Goal: Transaction & Acquisition: Book appointment/travel/reservation

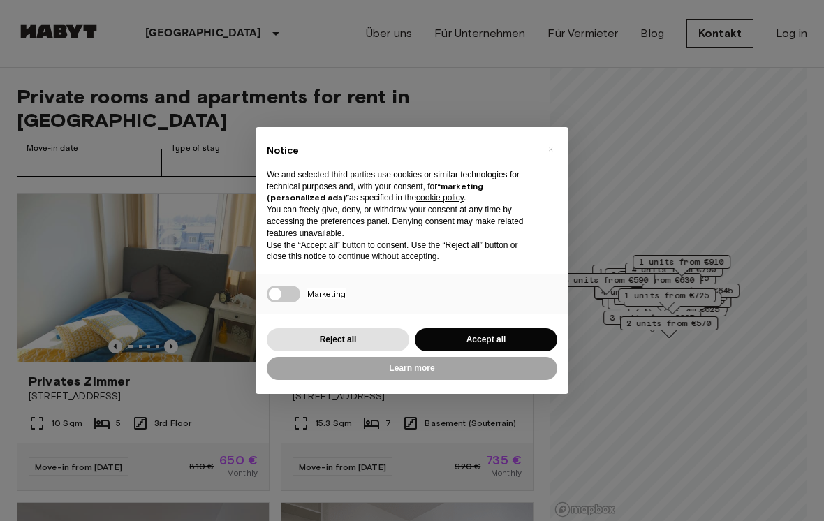
click at [385, 323] on div "× Notice We and selected third parties use cookies or similar technologies for …" at bounding box center [412, 260] width 313 height 267
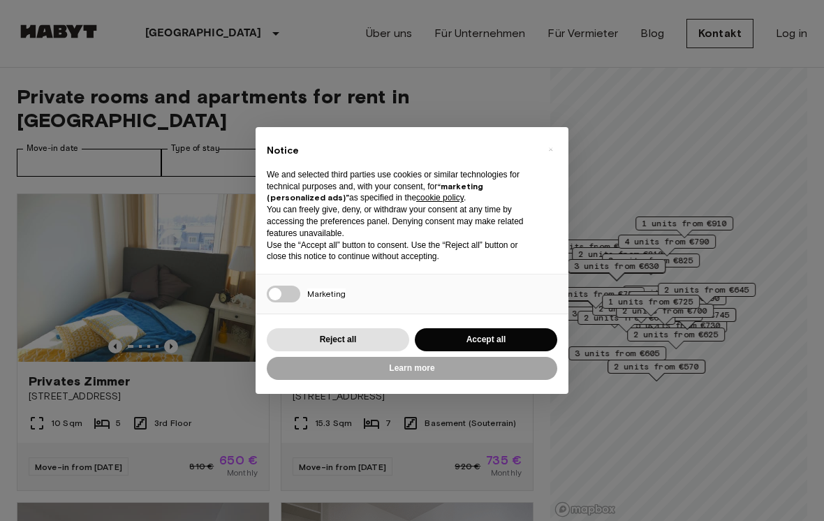
click at [371, 347] on button "Reject all" at bounding box center [338, 339] width 142 height 23
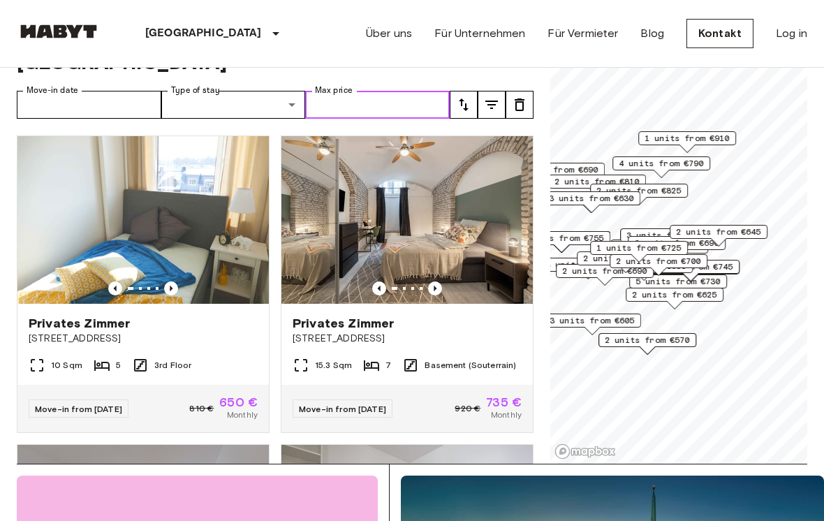
click at [354, 103] on input "Max price" at bounding box center [377, 105] width 145 height 28
click at [346, 302] on img at bounding box center [406, 220] width 251 height 168
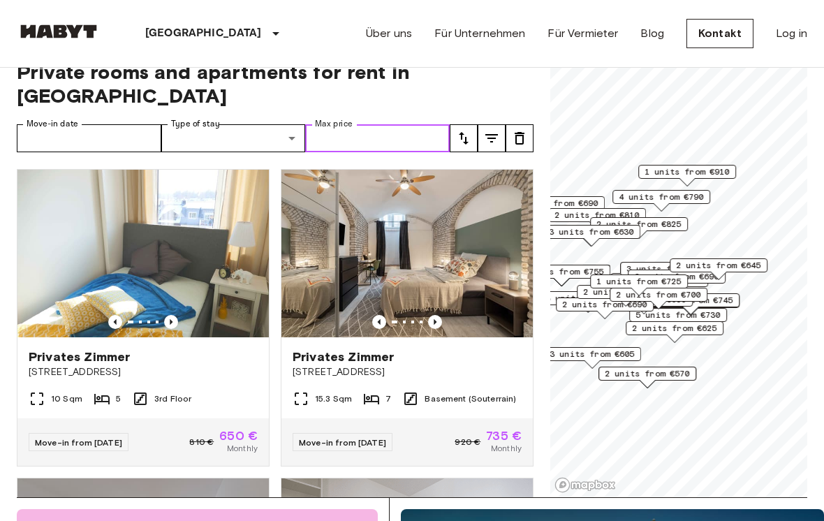
scroll to position [0, 0]
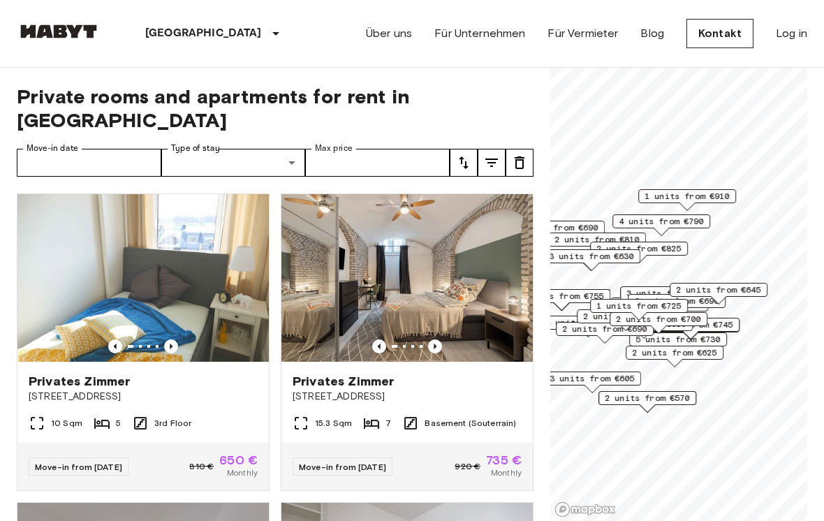
click at [473, 377] on div "Privates Zimmer" at bounding box center [407, 381] width 229 height 17
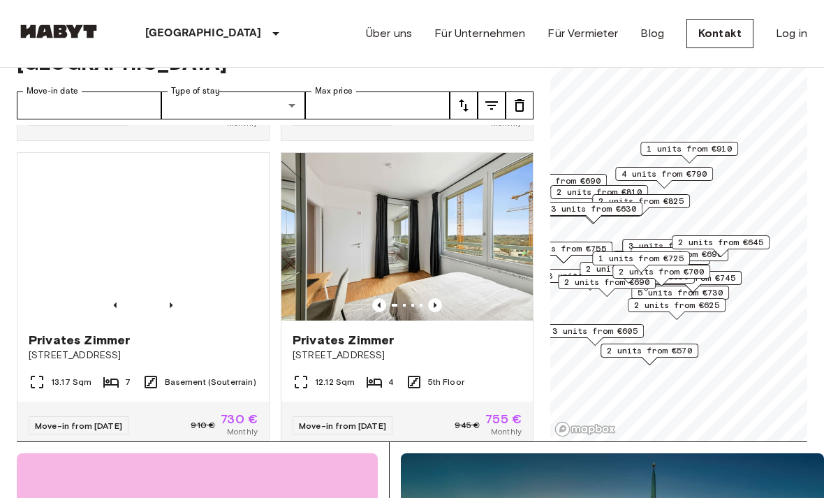
scroll to position [2763, 0]
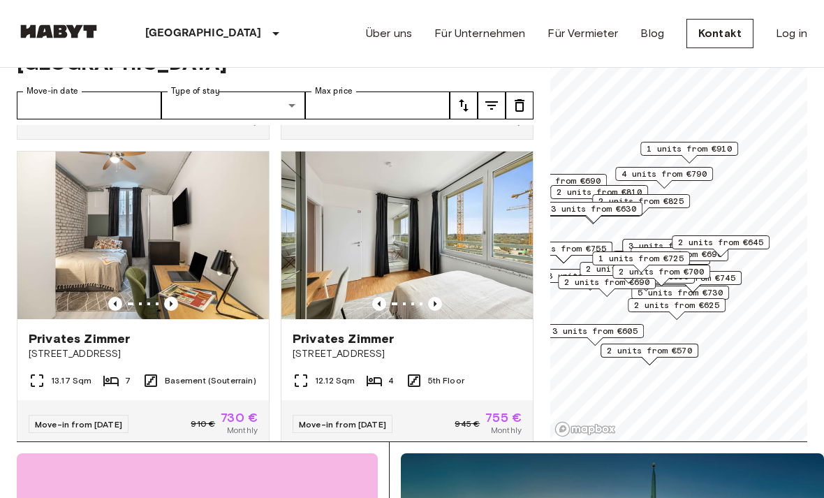
type input "**********"
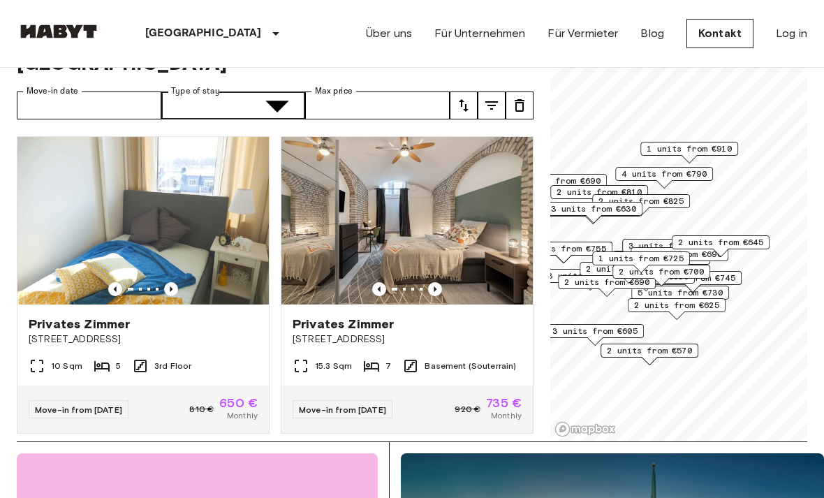
type input "**********"
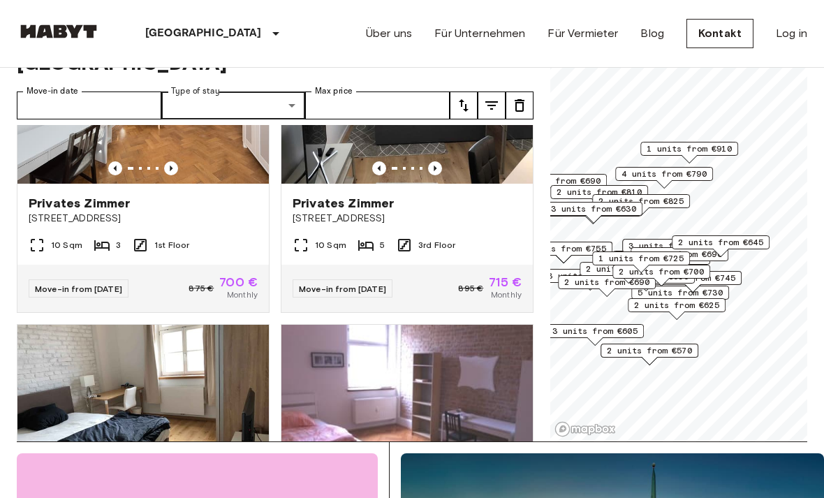
scroll to position [3519, 0]
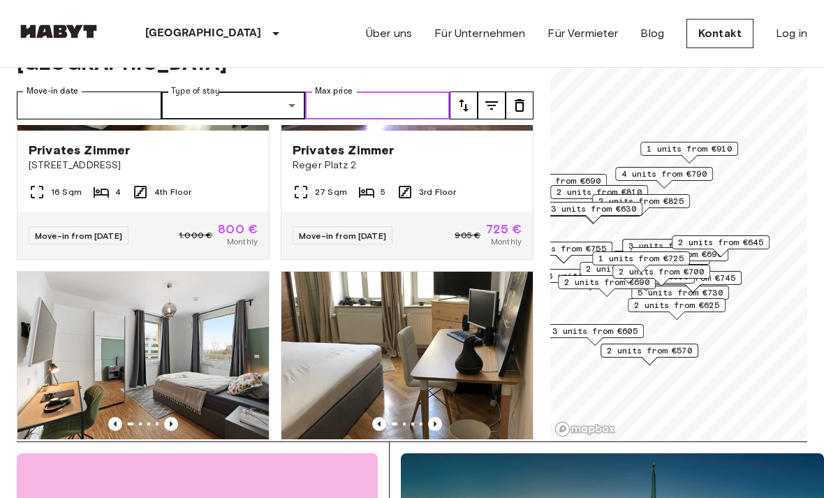
click at [334, 104] on input "Max price" at bounding box center [377, 105] width 145 height 28
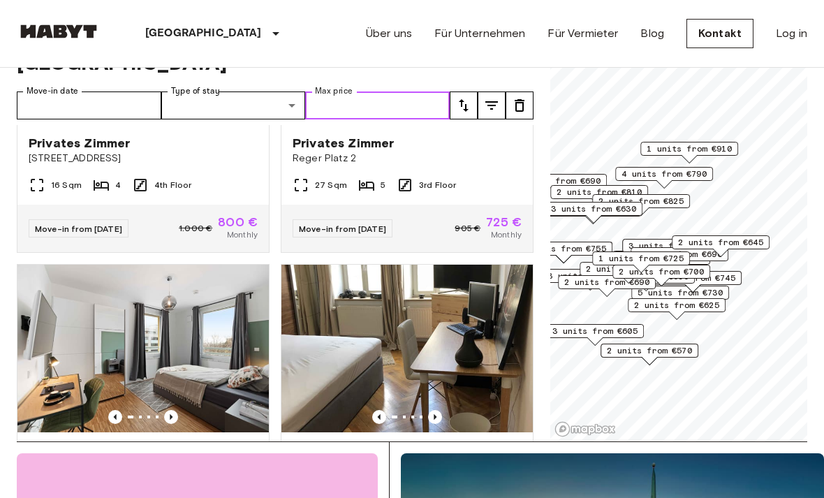
scroll to position [3885, 0]
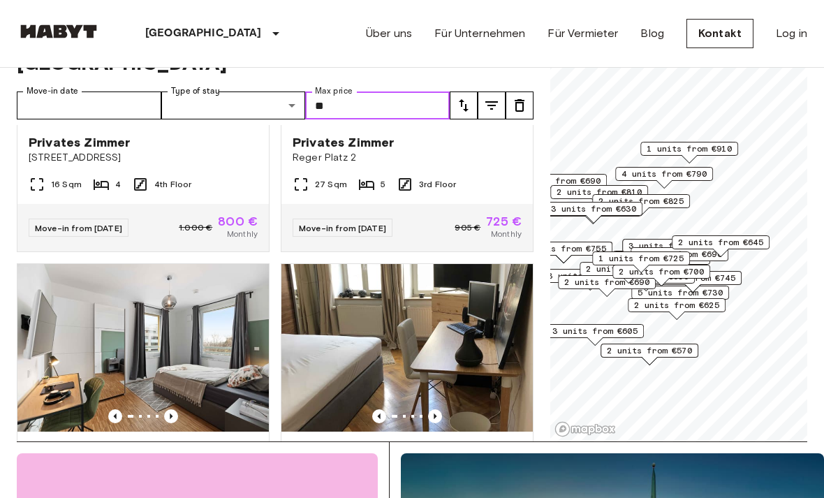
type input "*"
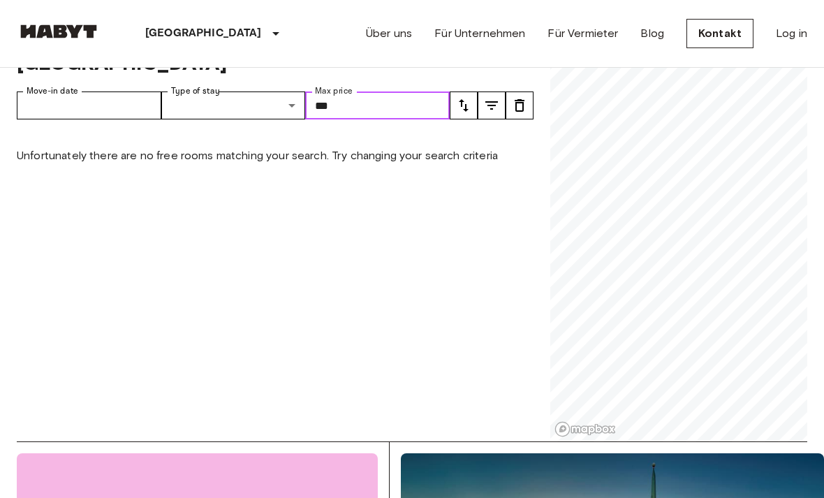
type input "***"
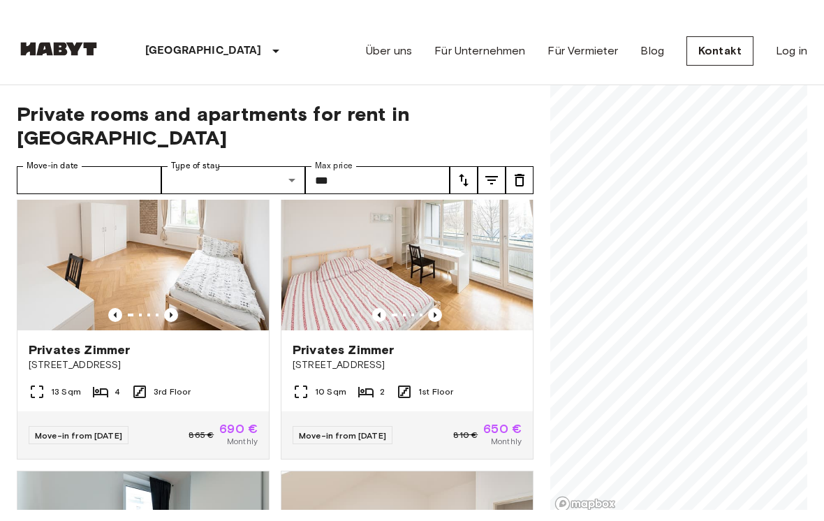
scroll to position [284, 0]
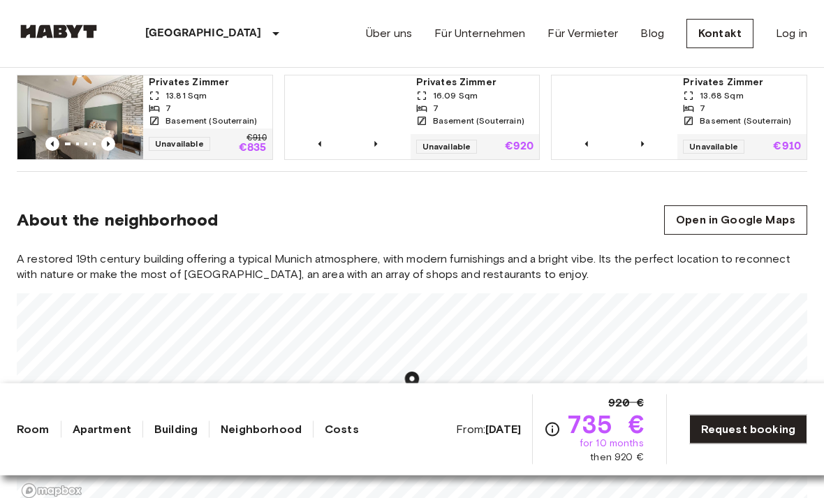
scroll to position [1074, 0]
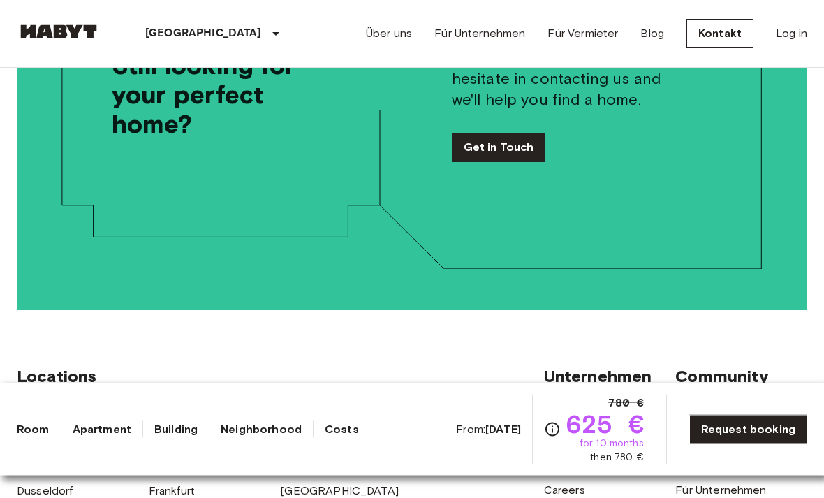
scroll to position [2493, 0]
click at [786, 444] on link "Request booking" at bounding box center [748, 429] width 118 height 29
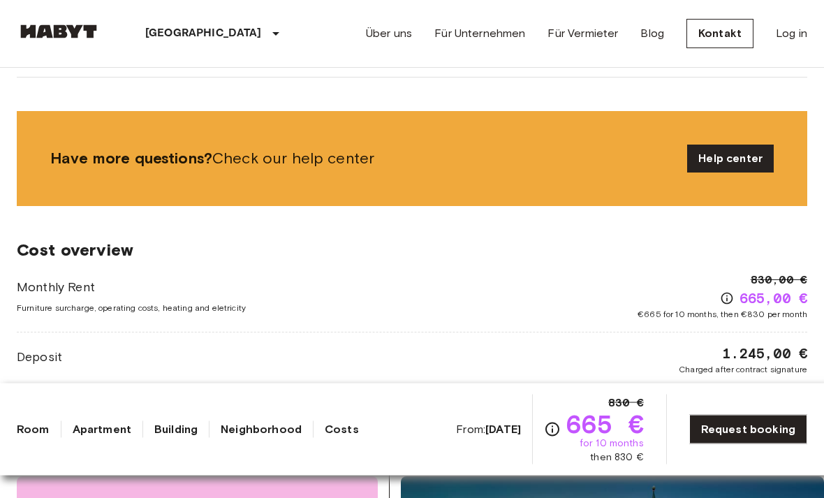
scroll to position [1302, 0]
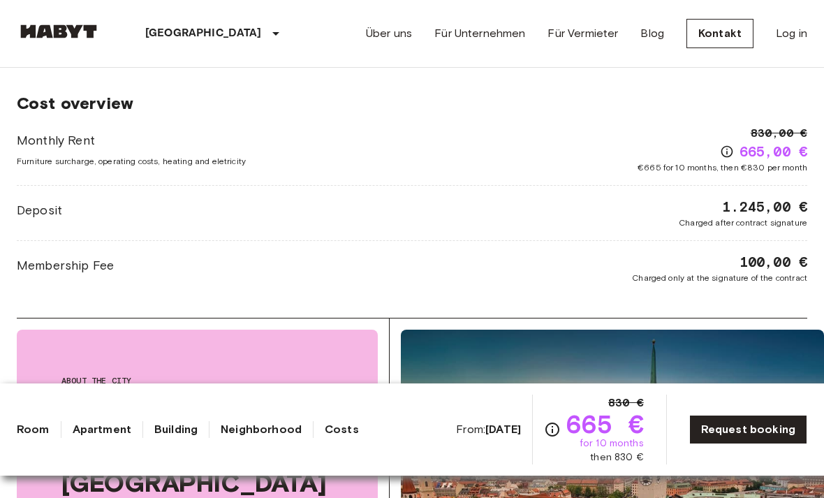
click at [769, 444] on link "Request booking" at bounding box center [748, 429] width 118 height 29
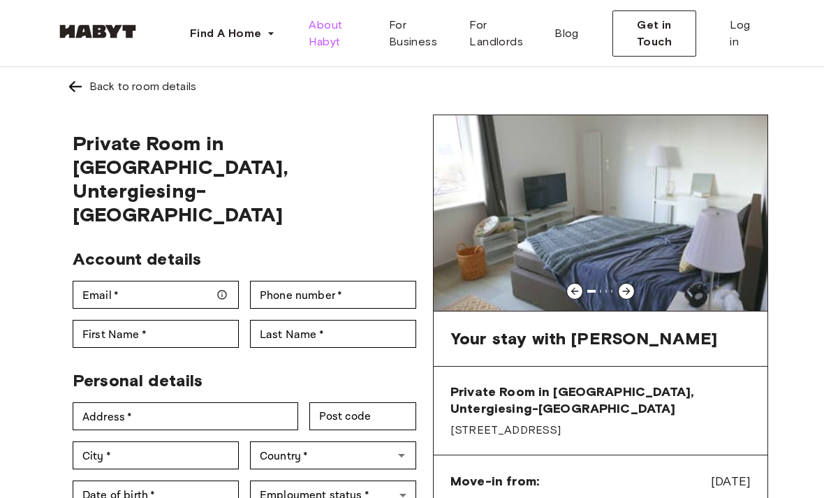
click at [339, 34] on span "About Habyt" at bounding box center [337, 34] width 57 height 34
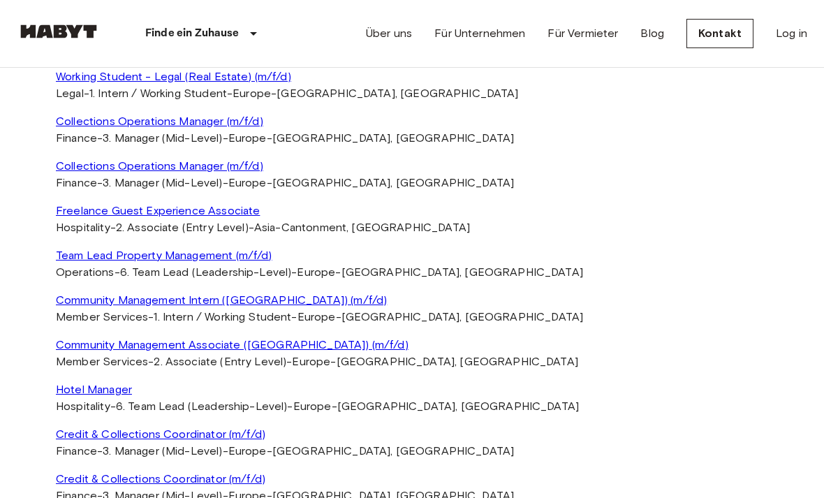
scroll to position [3524, 0]
